Goal: Register for event/course: Register for event/course

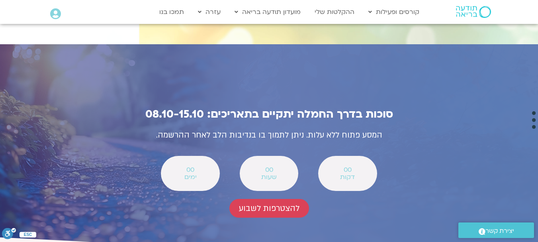
scroll to position [2825, 0]
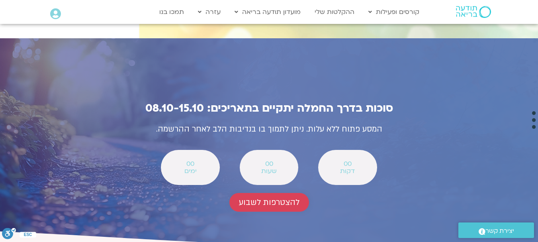
click at [273, 198] on span "להצטרפות לשבוע" at bounding box center [269, 202] width 61 height 9
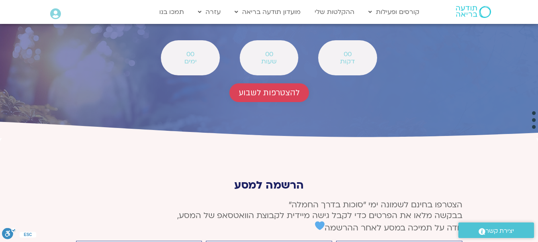
scroll to position [2935, 0]
type input "[PERSON_NAME]"
type input "[EMAIL_ADDRESS][DOMAIN_NAME]"
type input "0548463025"
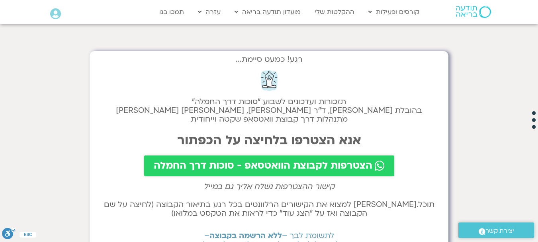
click at [311, 166] on span "הצטרפות לקבוצת הוואטסאפ - סוכות דרך החמלה" at bounding box center [263, 165] width 219 height 11
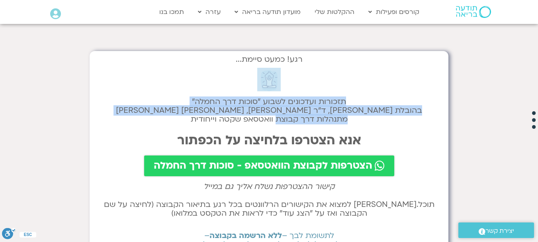
drag, startPoint x: 350, startPoint y: 71, endPoint x: 277, endPoint y: 121, distance: 87.8
click at [277, 121] on div "רגע! כמעט סיימת... תזכורות ועדכונים לשבוע "סוכות דרך החמלה" בהובלת טארה בראך, ד…" at bounding box center [269, 154] width 359 height 206
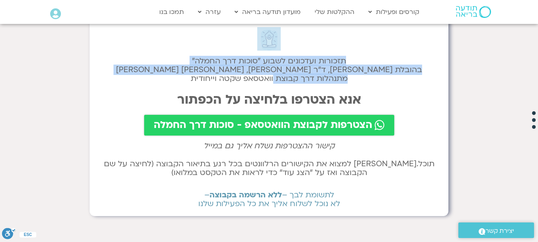
scroll to position [143, 0]
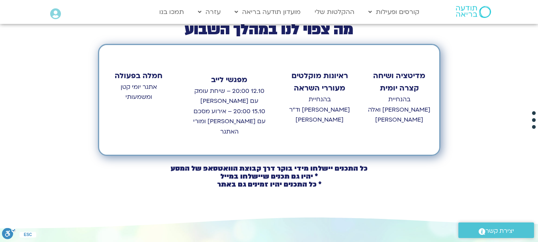
scroll to position [383, 0]
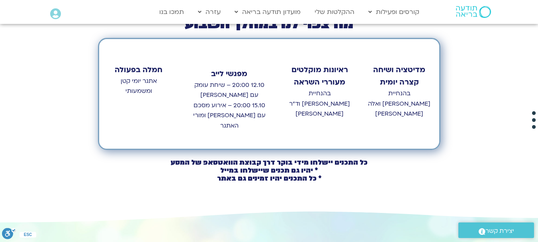
click at [324, 88] on p "בהנחיית טארה בראך וד״ר סטי אל-בר" at bounding box center [320, 103] width 64 height 31
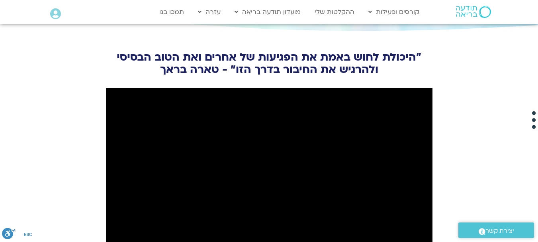
scroll to position [901, 0]
